Goal: Task Accomplishment & Management: Use online tool/utility

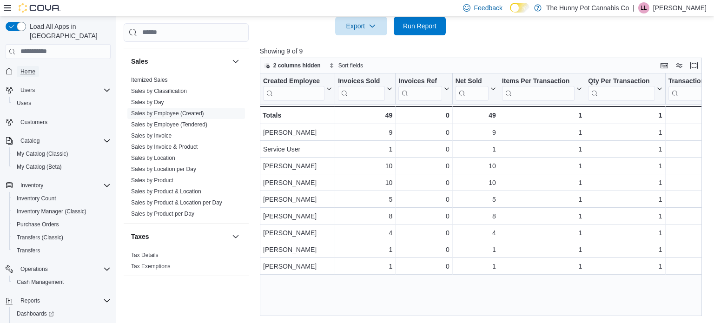
click at [30, 68] on span "Home" at bounding box center [27, 71] width 15 height 7
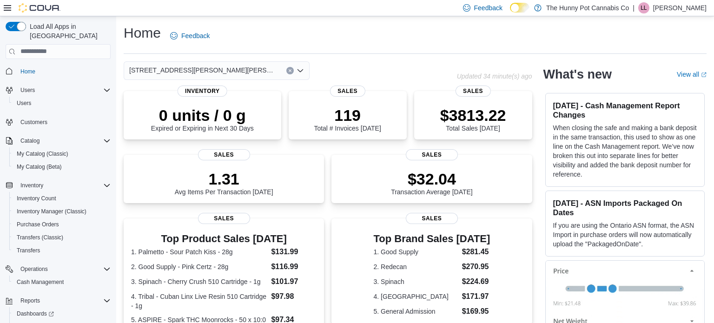
click at [395, 57] on div "Home Feedback [STREET_ADDRESS][PERSON_NAME][PERSON_NAME] Updated 34 minute(s) a…" at bounding box center [415, 281] width 598 height 531
click at [53, 278] on span "Cash Management" at bounding box center [40, 281] width 47 height 7
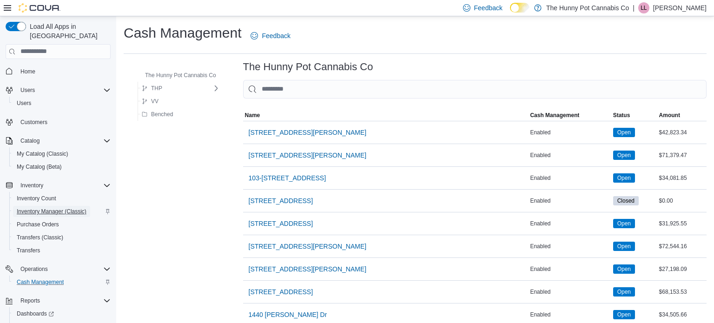
click at [49, 208] on span "Inventory Manager (Classic)" at bounding box center [52, 211] width 70 height 7
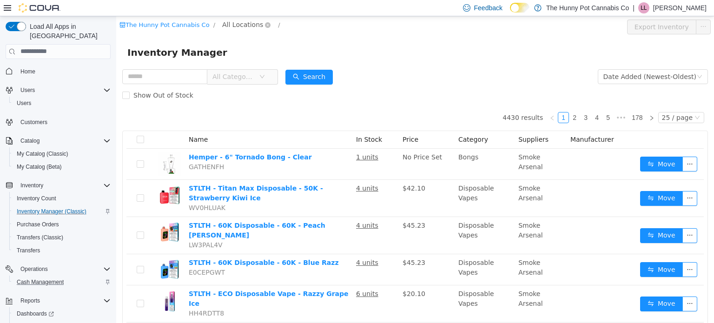
click at [238, 20] on span "All Locations" at bounding box center [242, 24] width 41 height 10
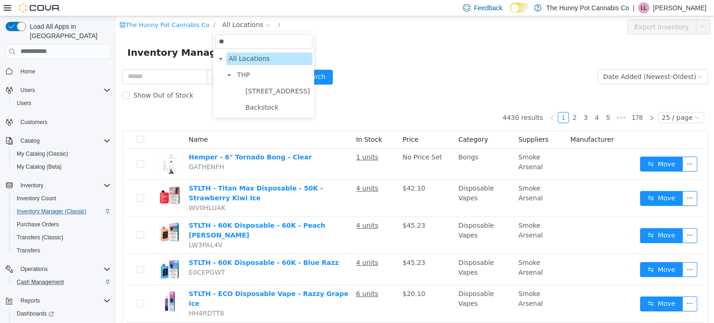
type input "***"
click at [257, 94] on span "Backstock" at bounding box center [261, 90] width 33 height 7
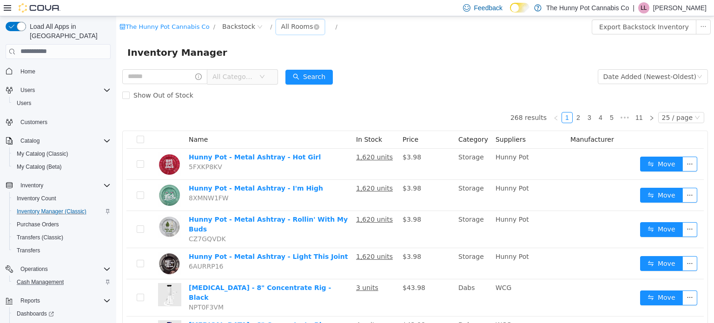
click at [281, 22] on div "All Rooms" at bounding box center [297, 26] width 32 height 14
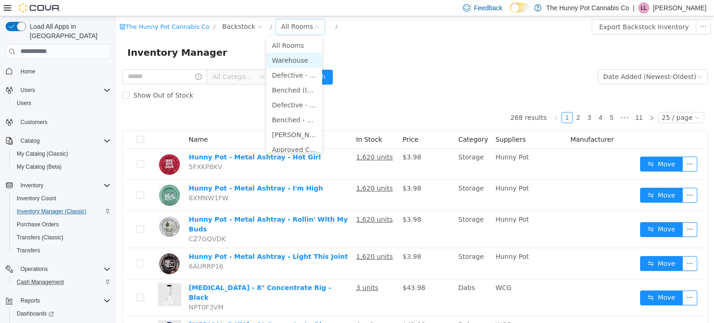
click at [288, 59] on li "Warehouse" at bounding box center [294, 60] width 56 height 15
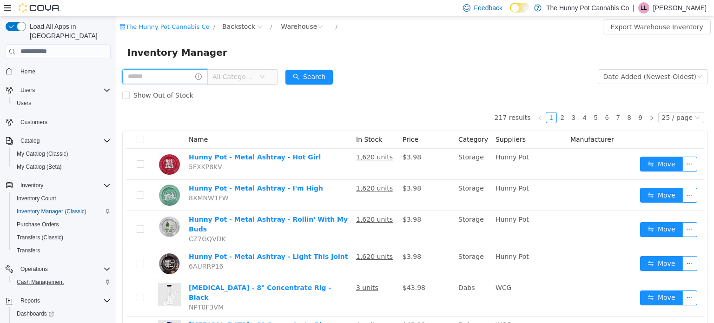
click at [207, 73] on input "text" at bounding box center [164, 76] width 85 height 15
click at [244, 73] on span "All Categories" at bounding box center [233, 76] width 42 height 9
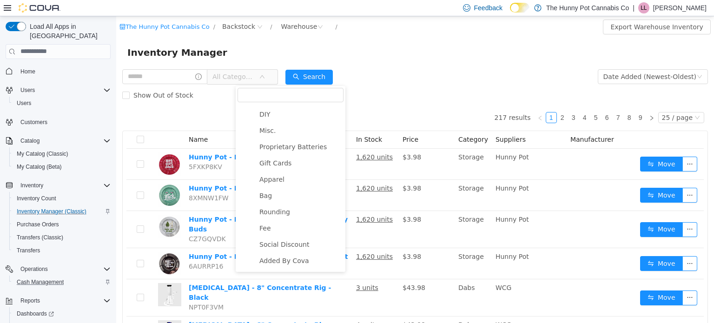
scroll to position [670, 0]
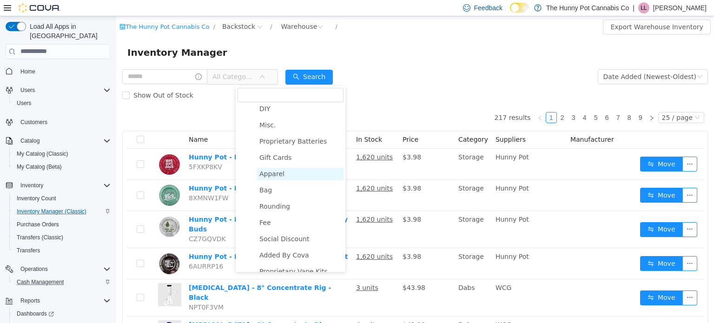
click at [277, 172] on span "Apparel" at bounding box center [271, 173] width 25 height 7
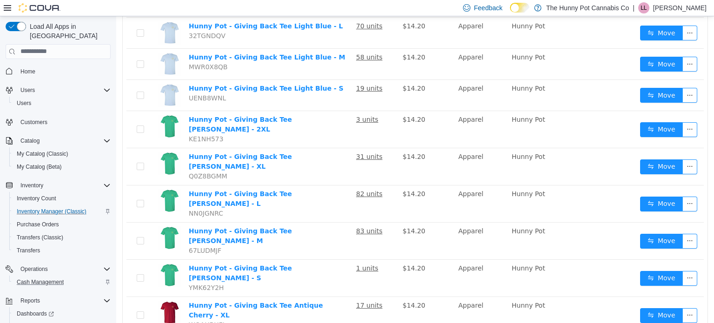
scroll to position [0, 0]
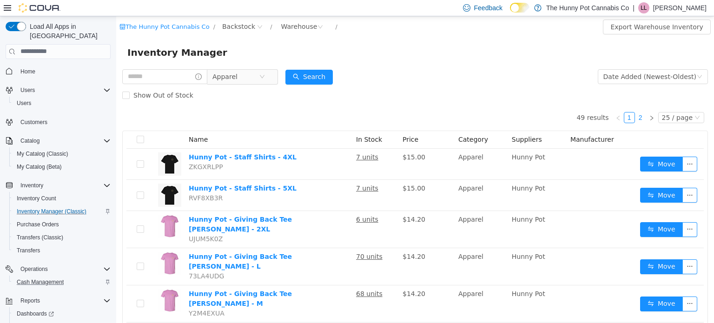
click at [643, 119] on link "2" at bounding box center [640, 117] width 10 height 10
